Goal: Information Seeking & Learning: Learn about a topic

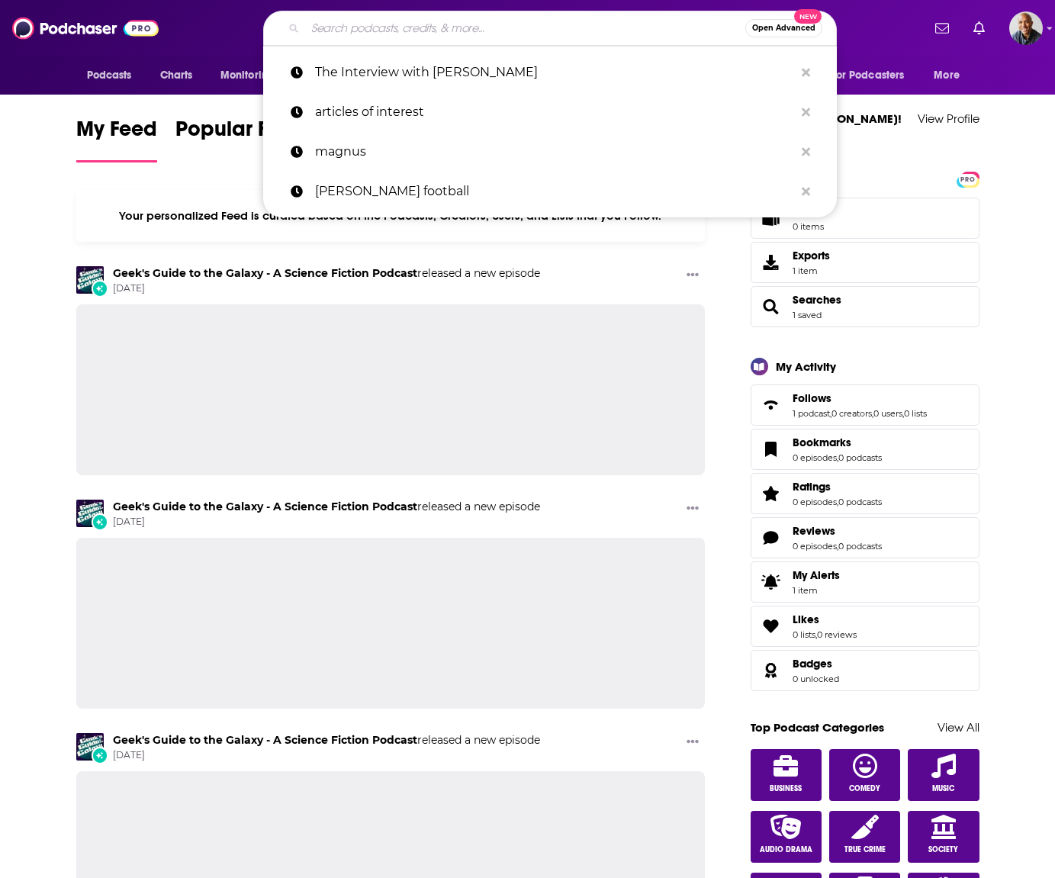
click at [565, 33] on input "Search podcasts, credits, & more..." at bounding box center [525, 28] width 440 height 24
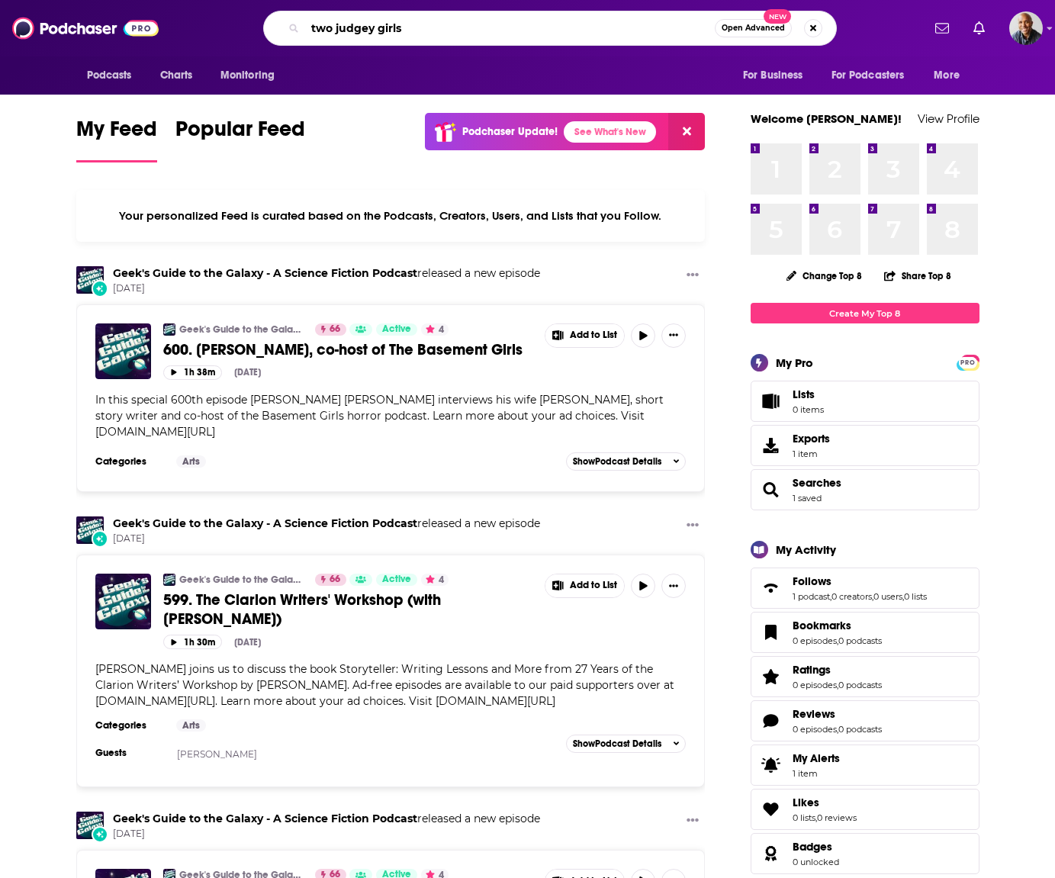
type input "two judgey girls"
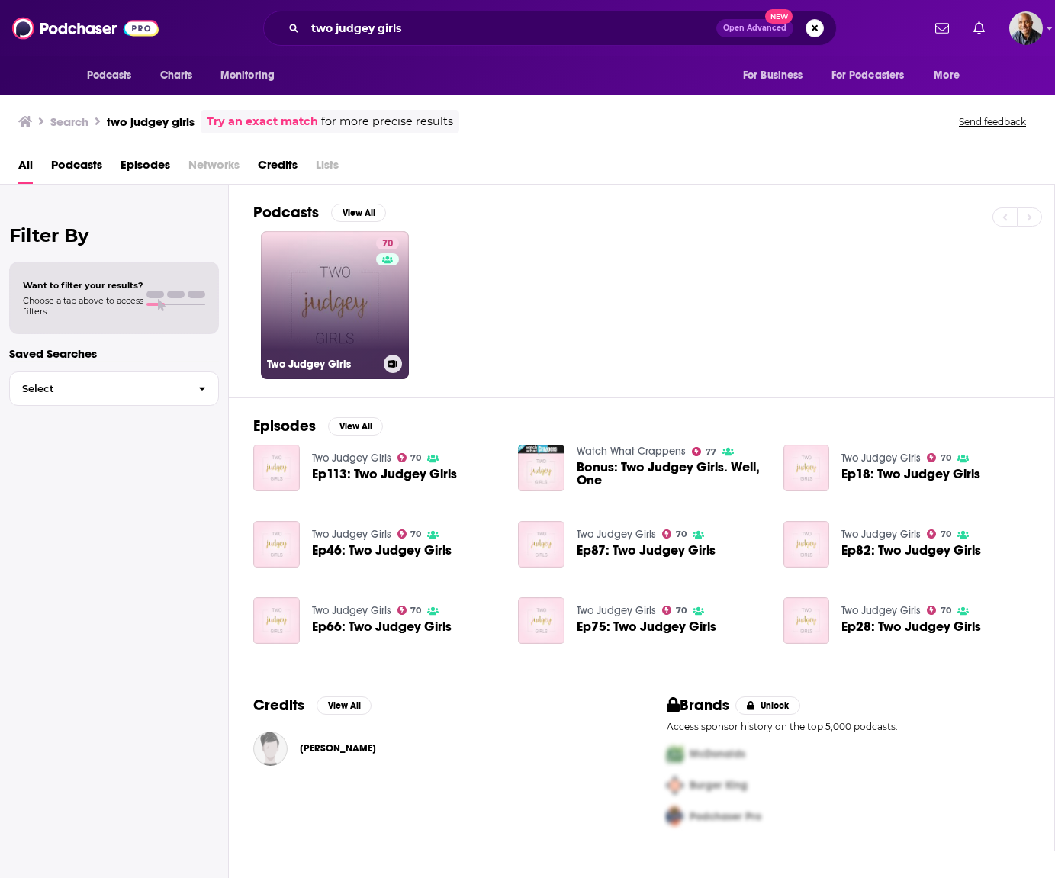
click at [355, 351] on link "70 Two Judgey Girls" at bounding box center [335, 305] width 148 height 148
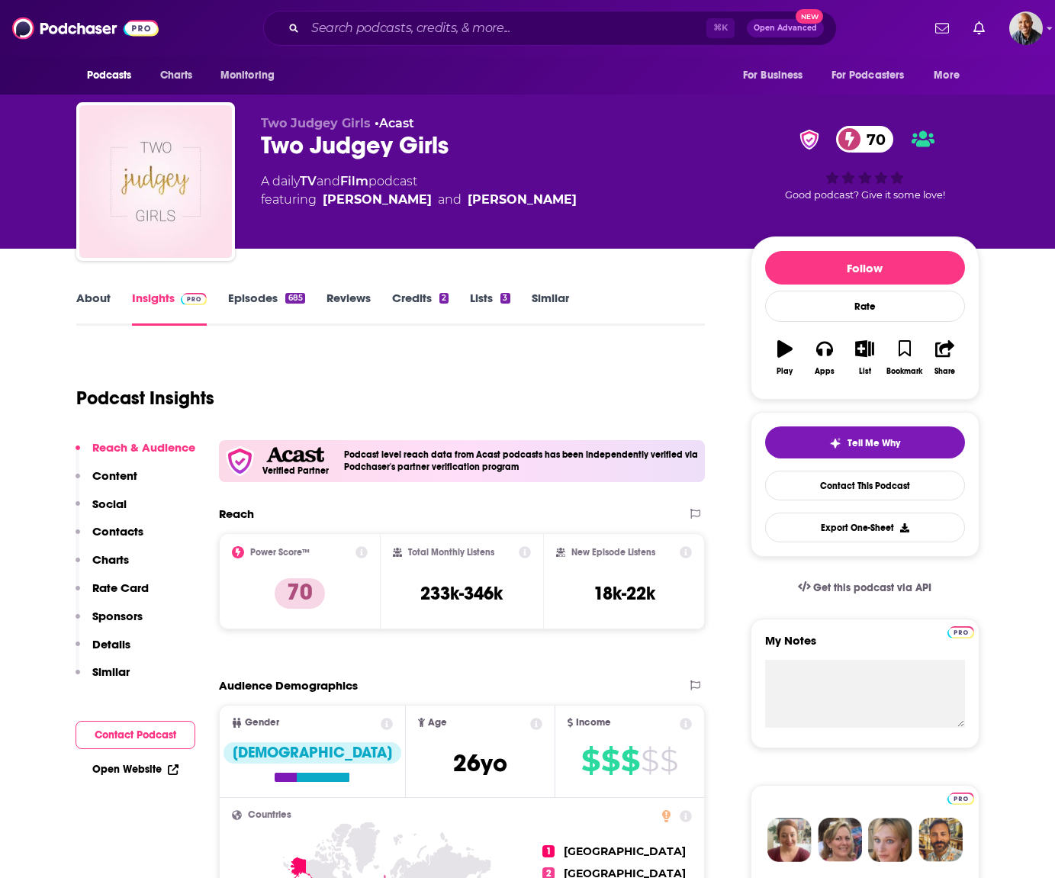
click at [108, 305] on link "About" at bounding box center [93, 308] width 34 height 35
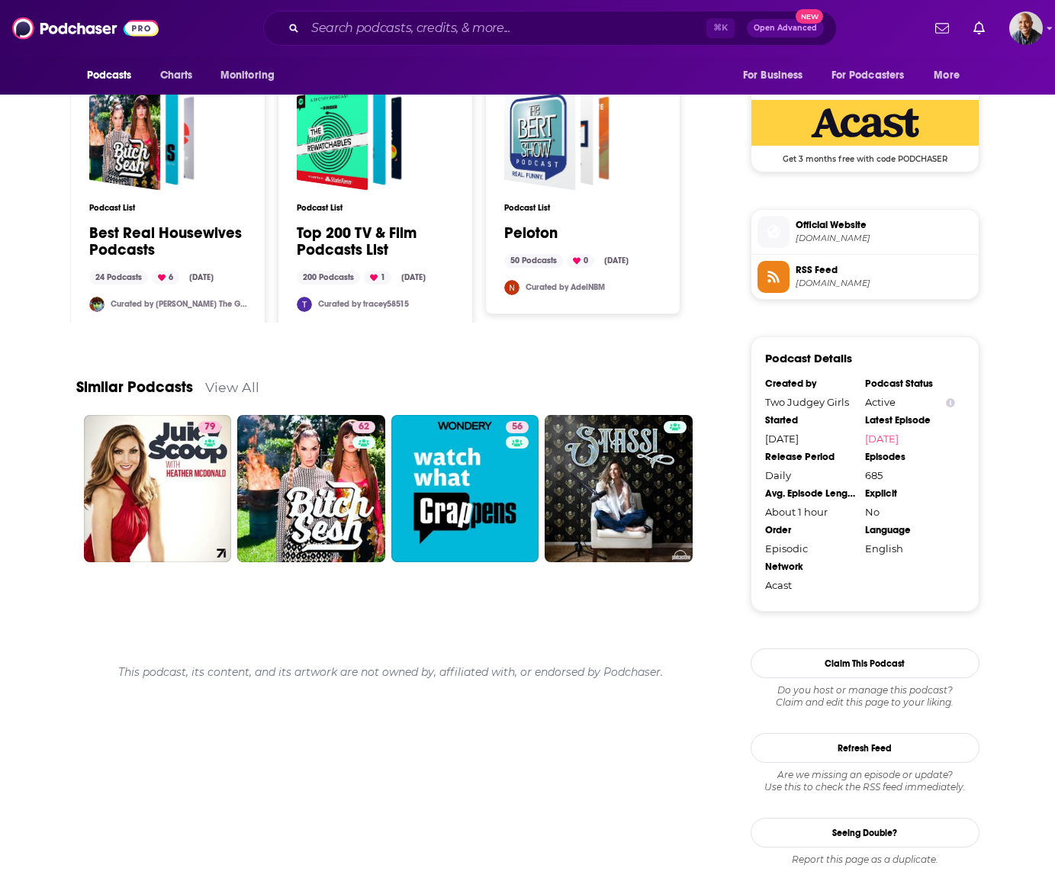
scroll to position [457, 0]
